Goal: Find contact information: Find contact information

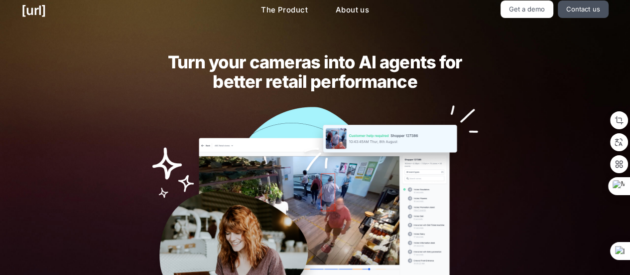
scroll to position [11, 0]
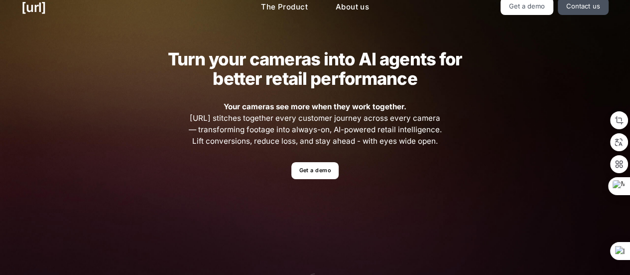
click at [99, 81] on div "Turn your cameras into AI agents for better retail performance Your cameras see…" at bounding box center [315, 207] width 449 height 362
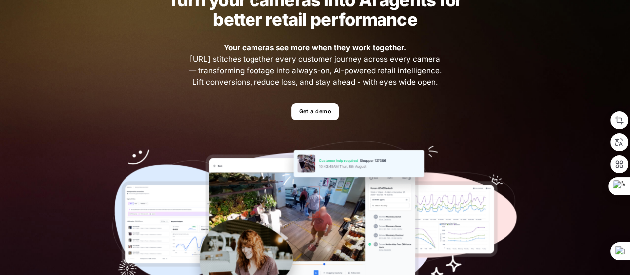
scroll to position [70, 0]
click at [315, 119] on link "Get a demo" at bounding box center [314, 111] width 47 height 17
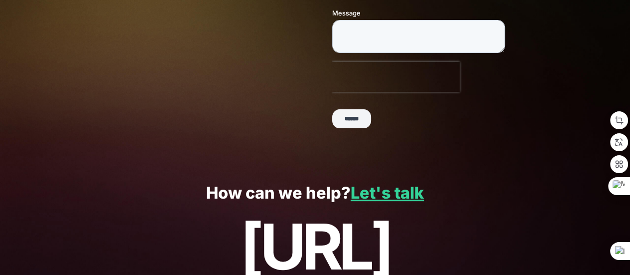
scroll to position [318, 0]
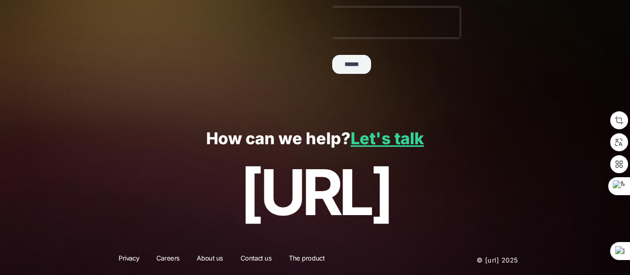
click at [387, 141] on link "Let's talk" at bounding box center [387, 138] width 73 height 19
